Goal: Task Accomplishment & Management: Use online tool/utility

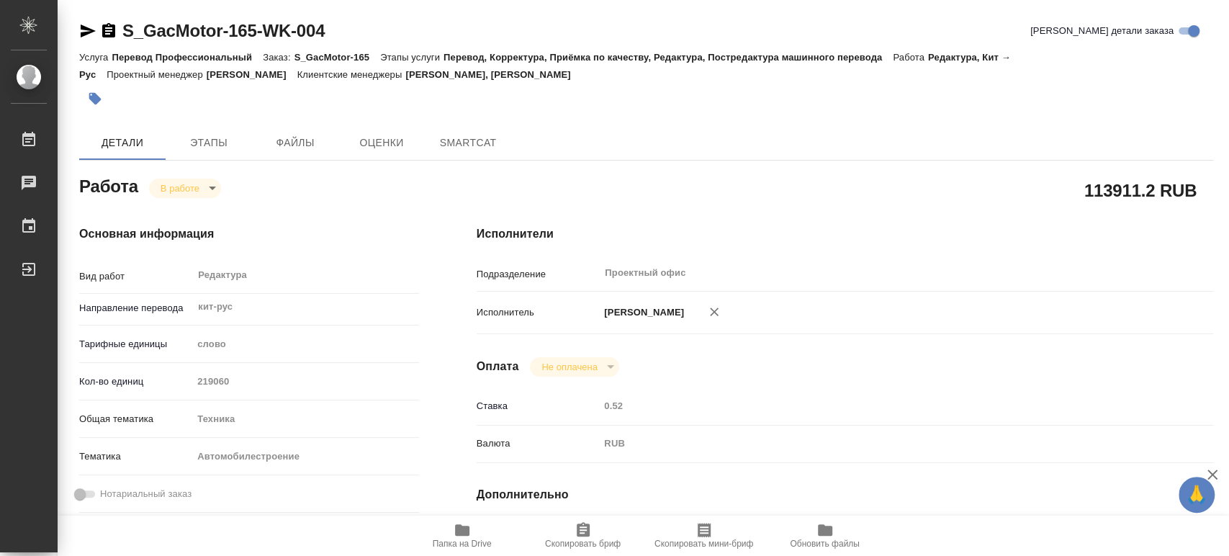
type textarea "x"
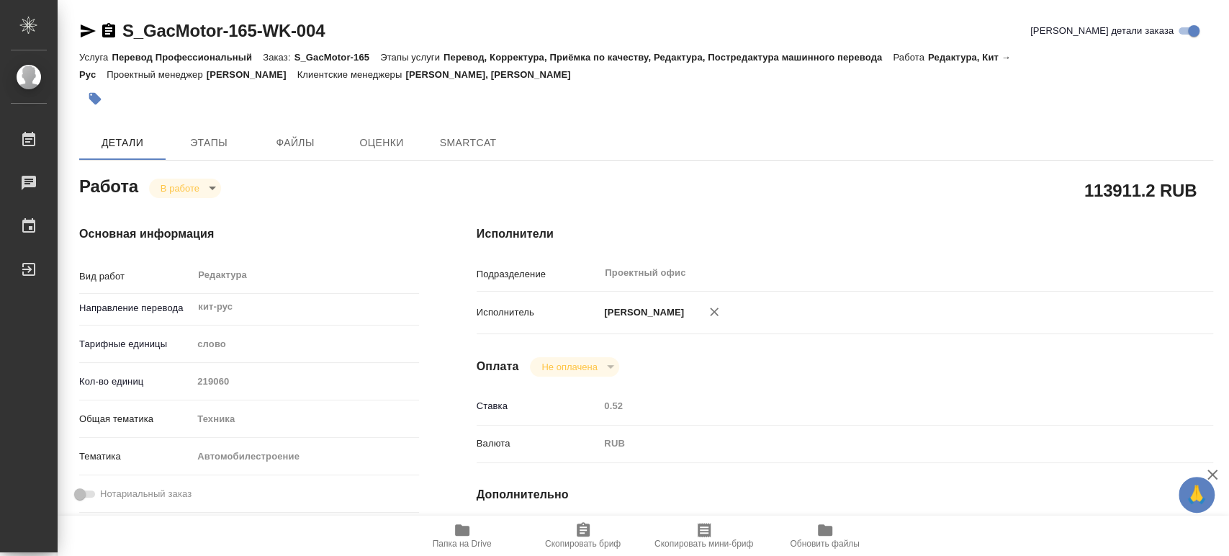
type textarea "x"
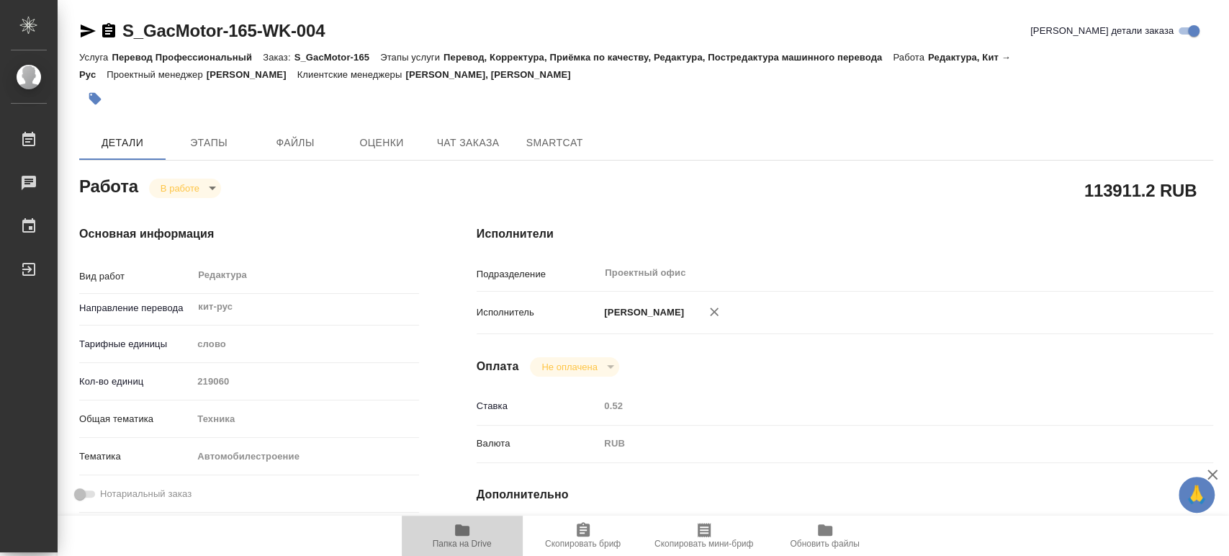
click at [456, 534] on icon "button" at bounding box center [462, 530] width 14 height 12
type textarea "x"
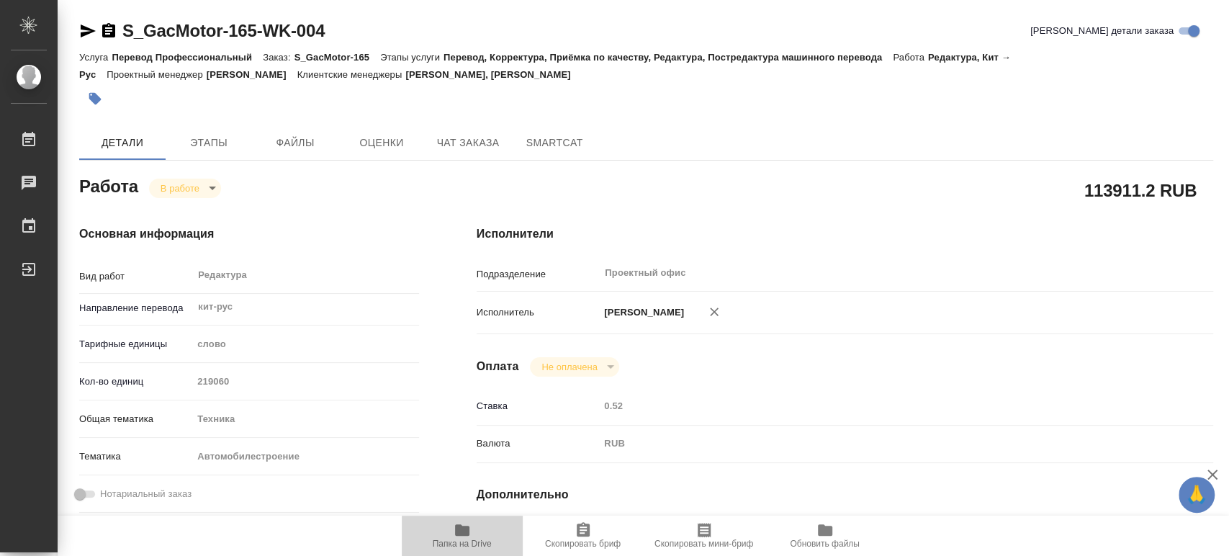
type textarea "x"
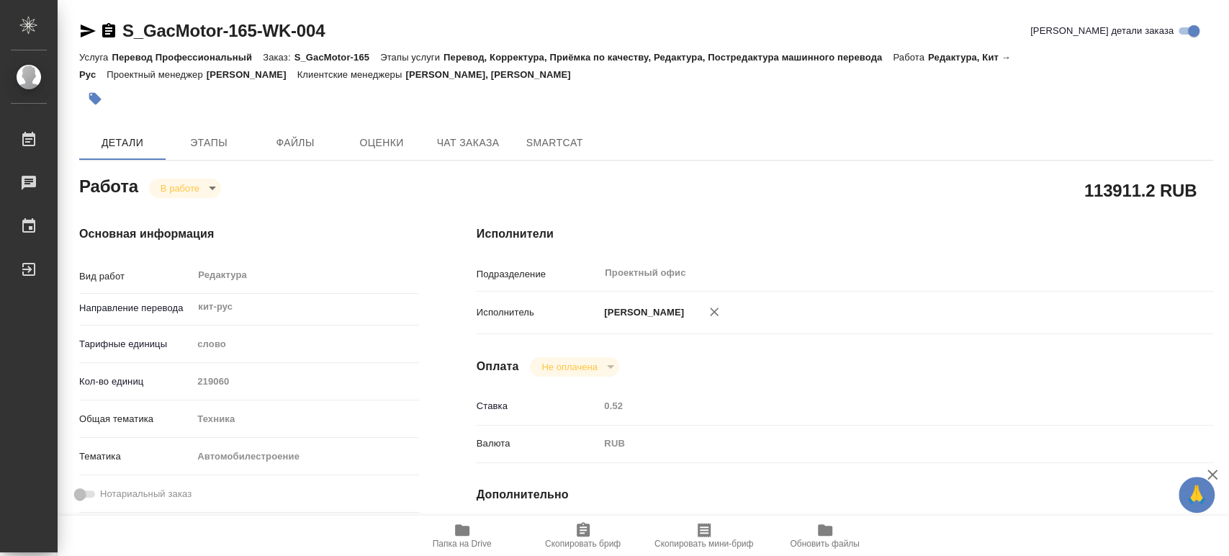
type textarea "x"
